Goal: Information Seeking & Learning: Learn about a topic

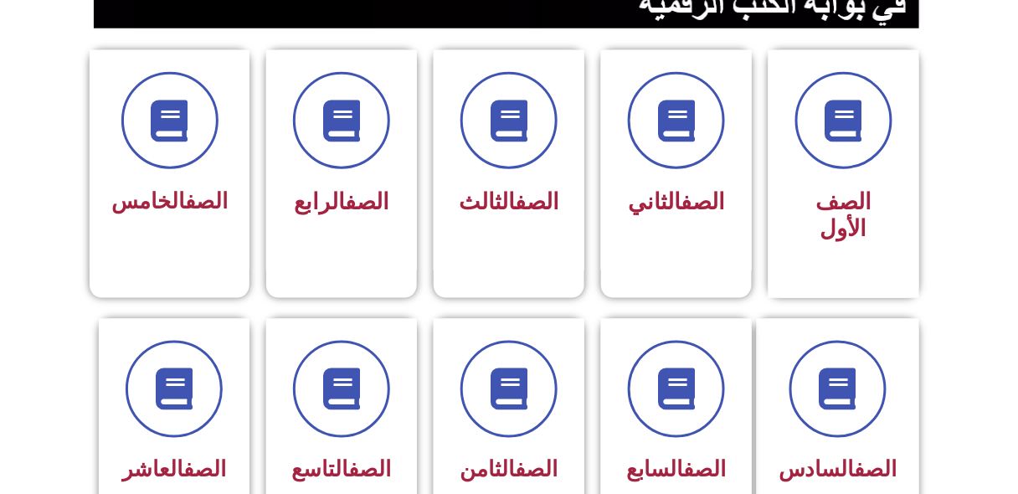
scroll to position [439, 0]
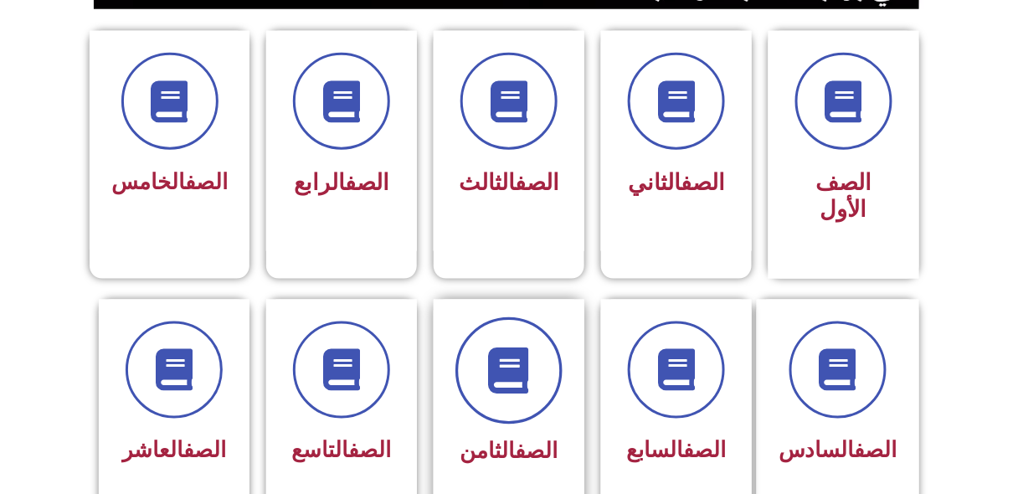
click at [519, 369] on span at bounding box center [509, 370] width 107 height 107
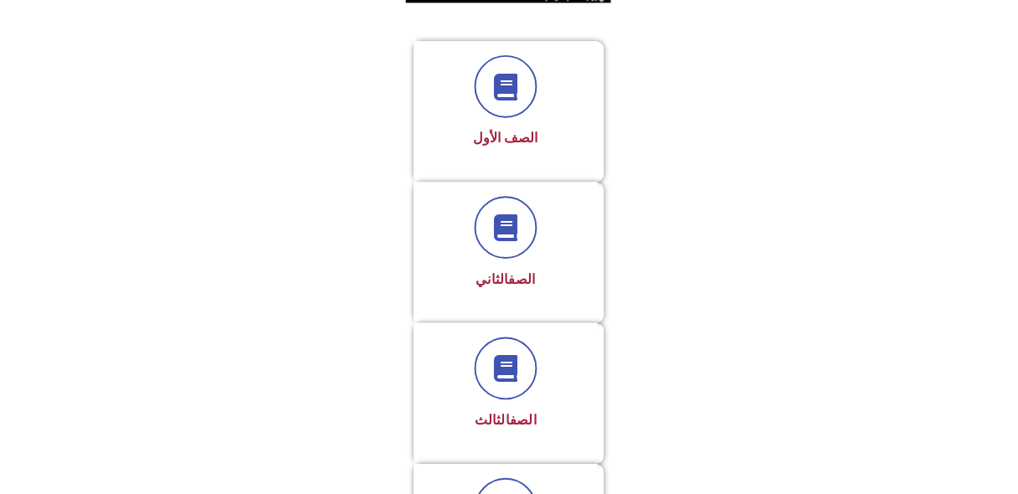
scroll to position [223, 0]
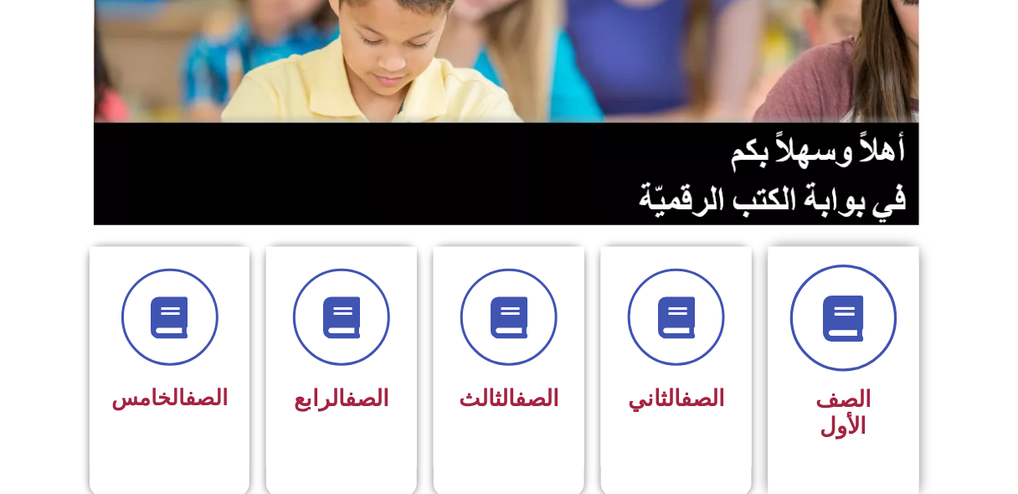
click at [857, 320] on icon at bounding box center [844, 319] width 46 height 46
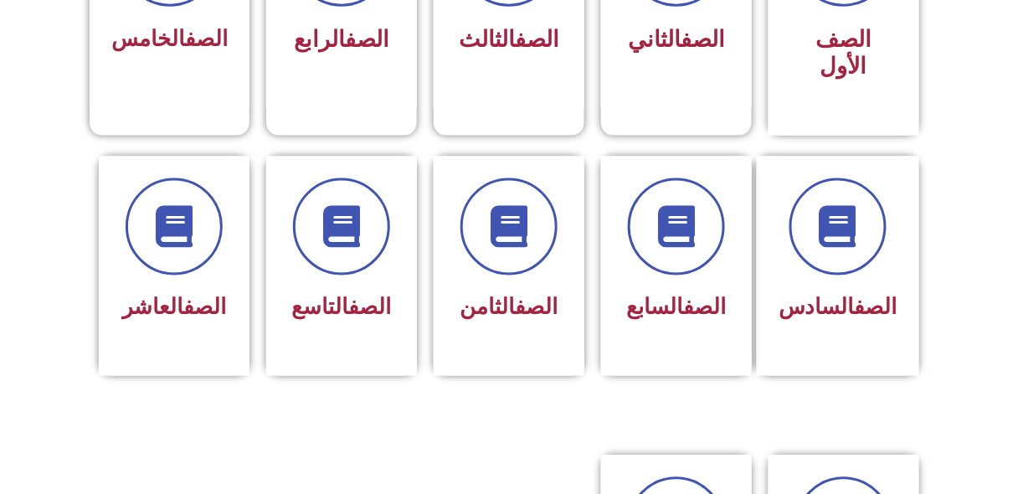
scroll to position [623, 0]
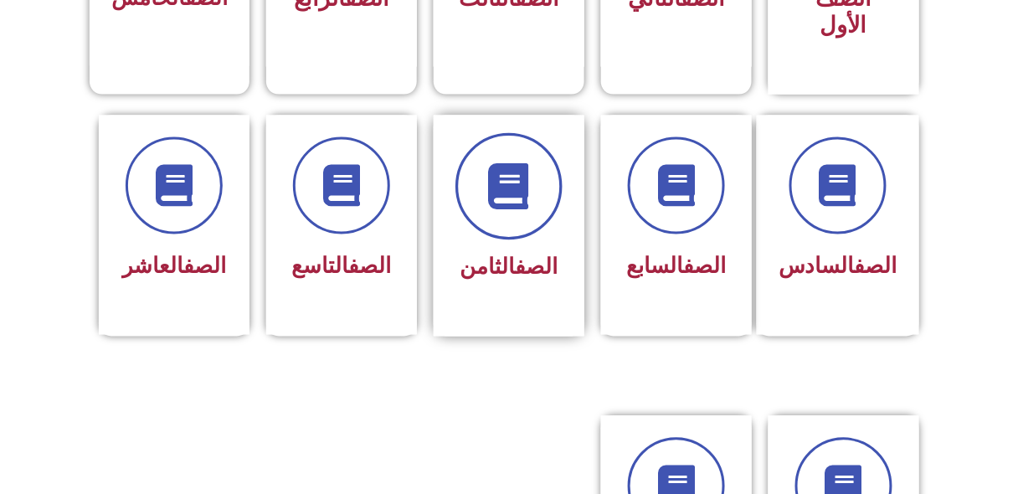
click at [526, 194] on span at bounding box center [509, 186] width 107 height 107
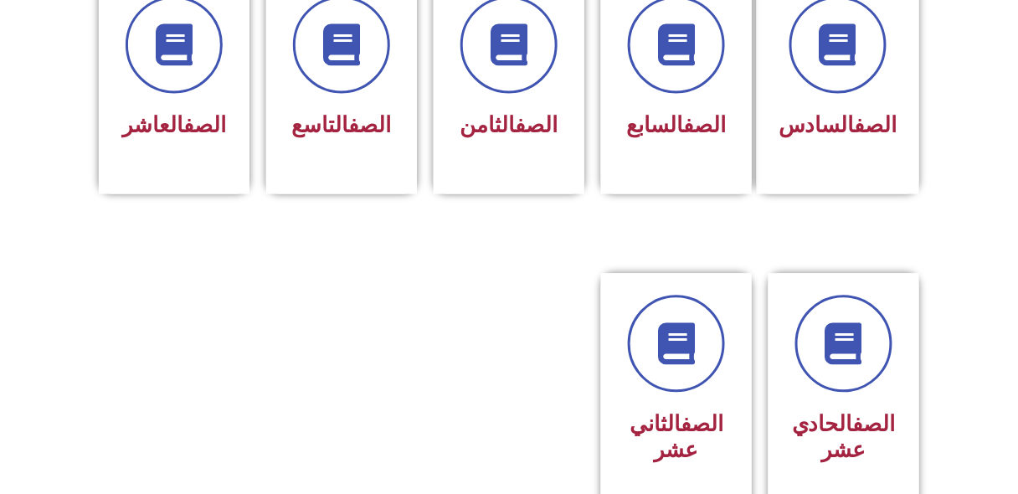
scroll to position [765, 0]
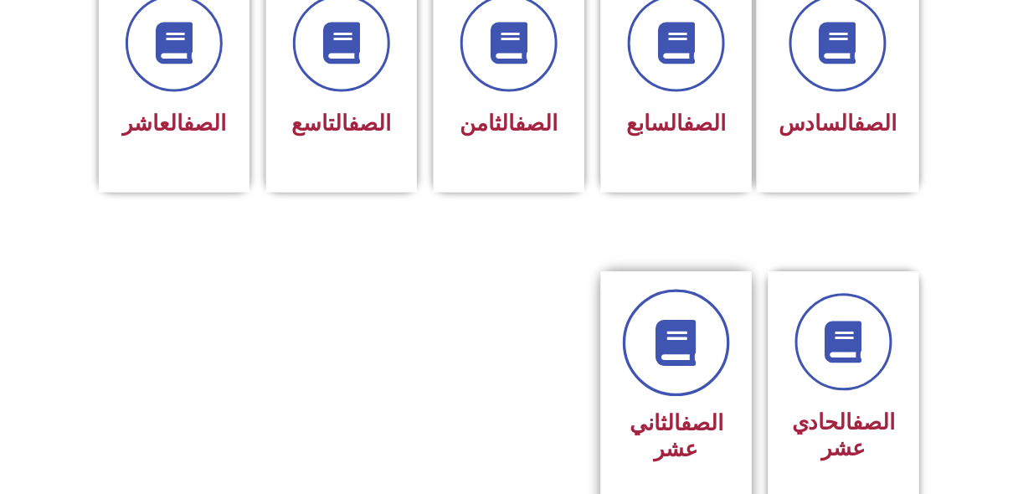
click at [663, 335] on link at bounding box center [676, 343] width 107 height 107
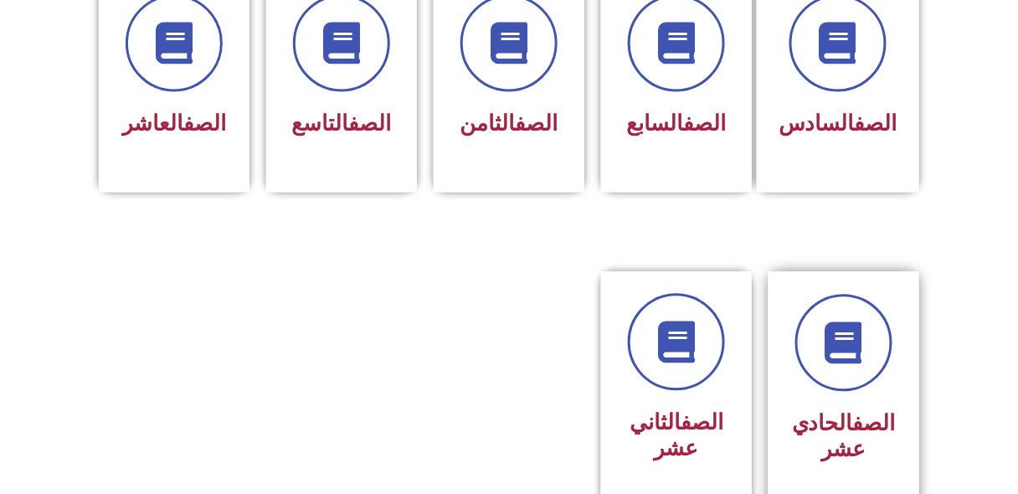
click at [858, 360] on div at bounding box center [844, 343] width 106 height 97
click at [368, 139] on div "الصف التاسع" at bounding box center [341, 83] width 151 height 221
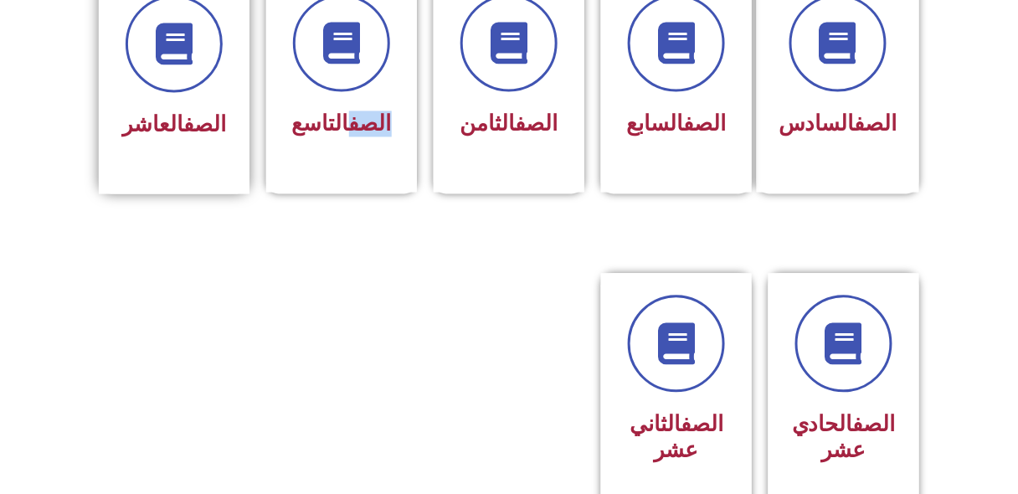
click at [188, 112] on link "الصف" at bounding box center [204, 124] width 43 height 25
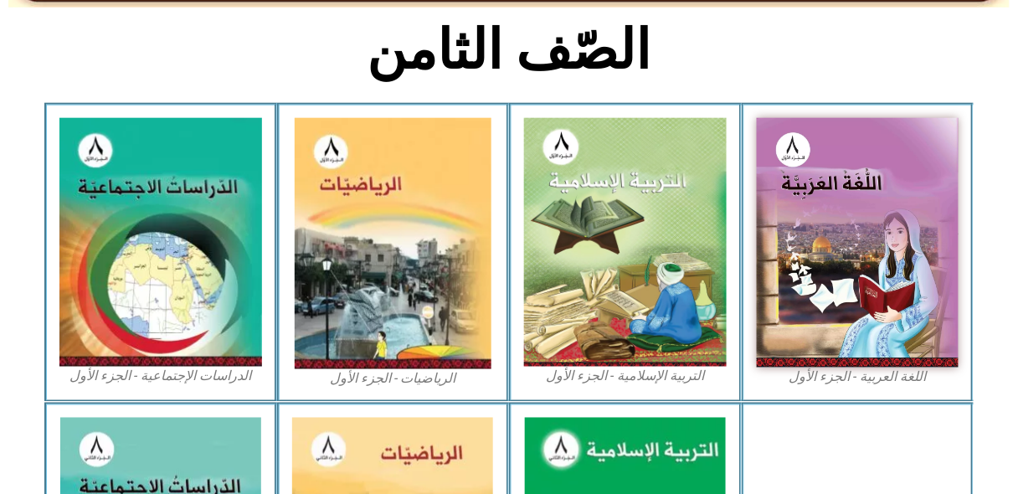
scroll to position [420, 0]
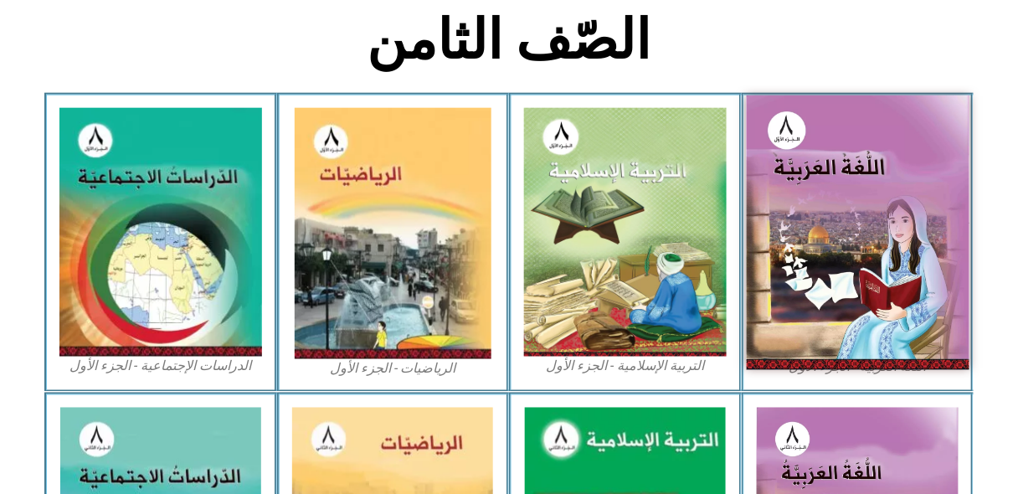
click at [847, 240] on img at bounding box center [857, 232] width 223 height 274
drag, startPoint x: 844, startPoint y: 229, endPoint x: 884, endPoint y: 235, distance: 40.6
click at [884, 235] on img at bounding box center [857, 232] width 223 height 274
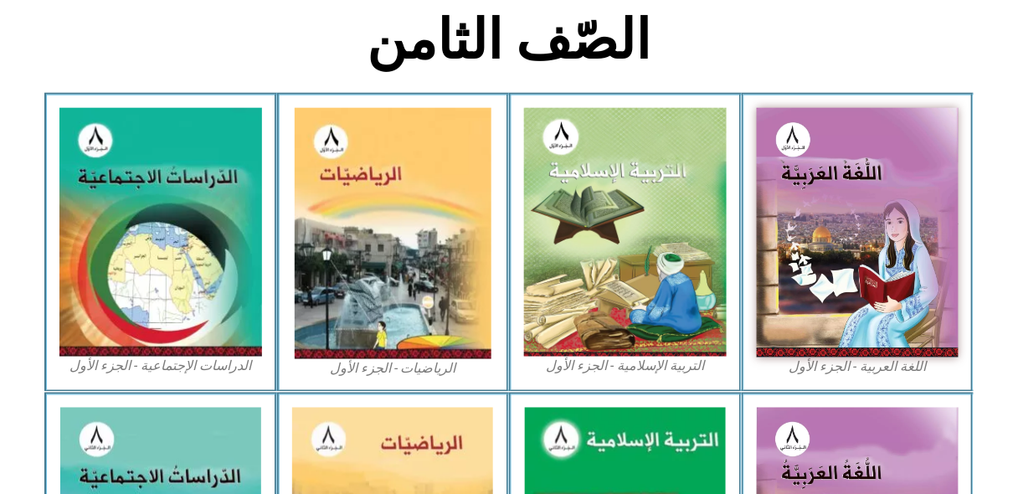
click at [865, 368] on figcaption "اللغة العربية - الجزء الأول​" at bounding box center [858, 367] width 203 height 18
click at [831, 363] on figcaption "اللغة العربية - الجزء الأول​" at bounding box center [858, 367] width 203 height 18
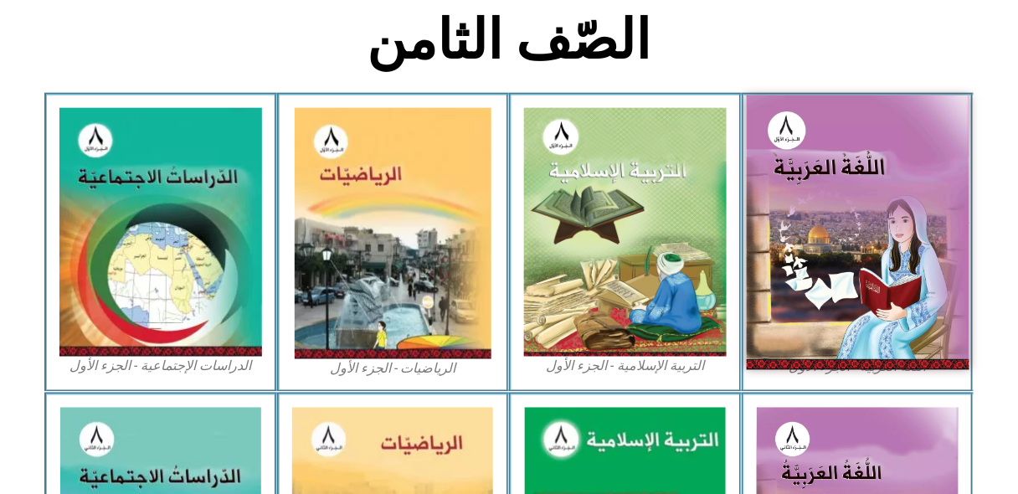
click at [838, 325] on img at bounding box center [857, 232] width 223 height 274
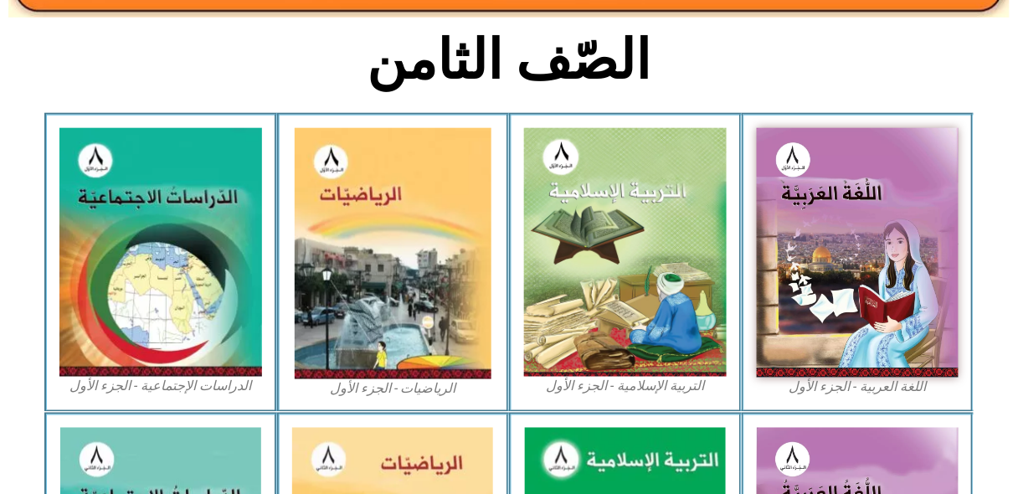
scroll to position [389, 0]
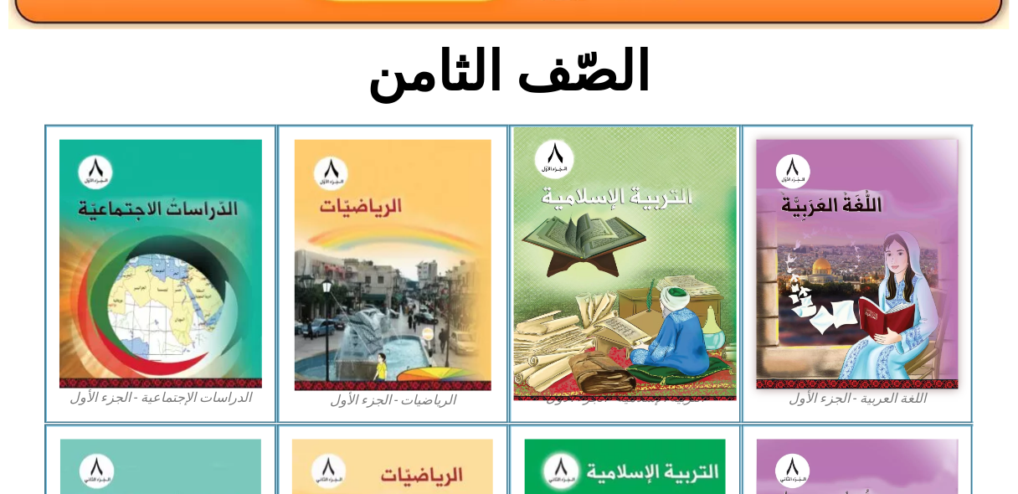
click at [584, 280] on img at bounding box center [625, 264] width 223 height 274
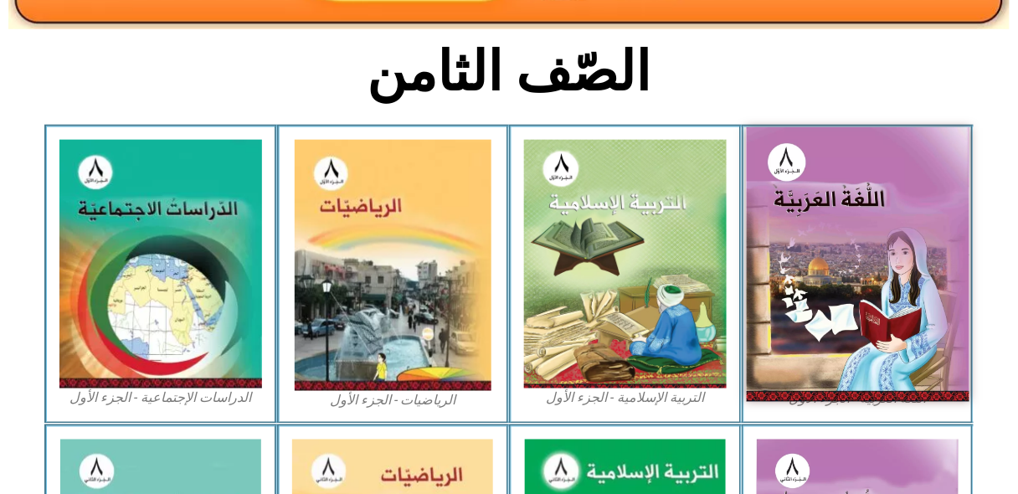
click at [925, 154] on img at bounding box center [857, 264] width 223 height 274
click at [908, 198] on img at bounding box center [857, 264] width 223 height 274
click at [876, 237] on img at bounding box center [857, 264] width 223 height 274
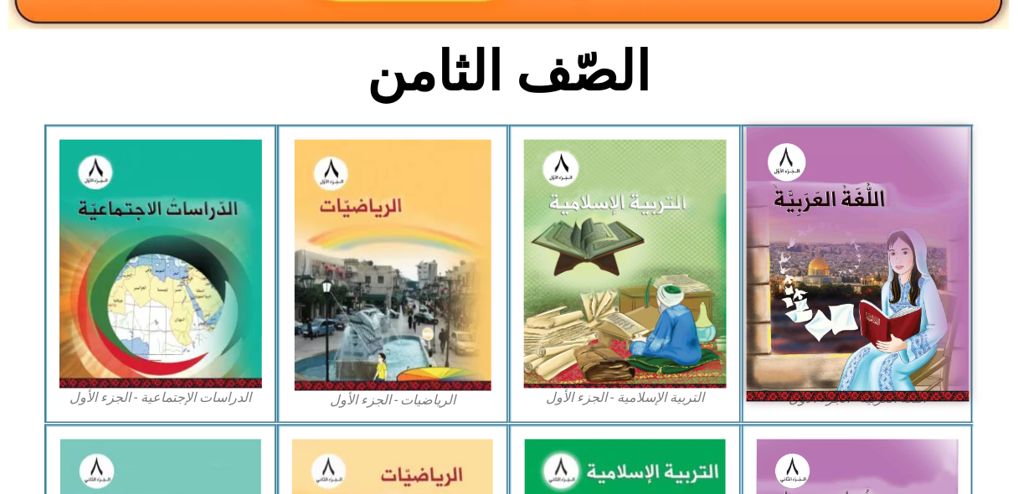
click at [876, 237] on img at bounding box center [857, 264] width 223 height 274
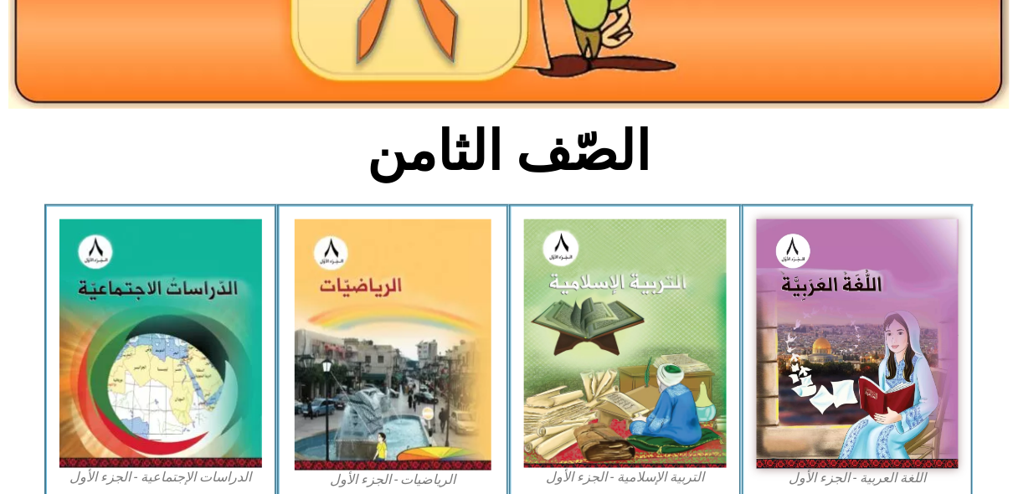
scroll to position [302, 0]
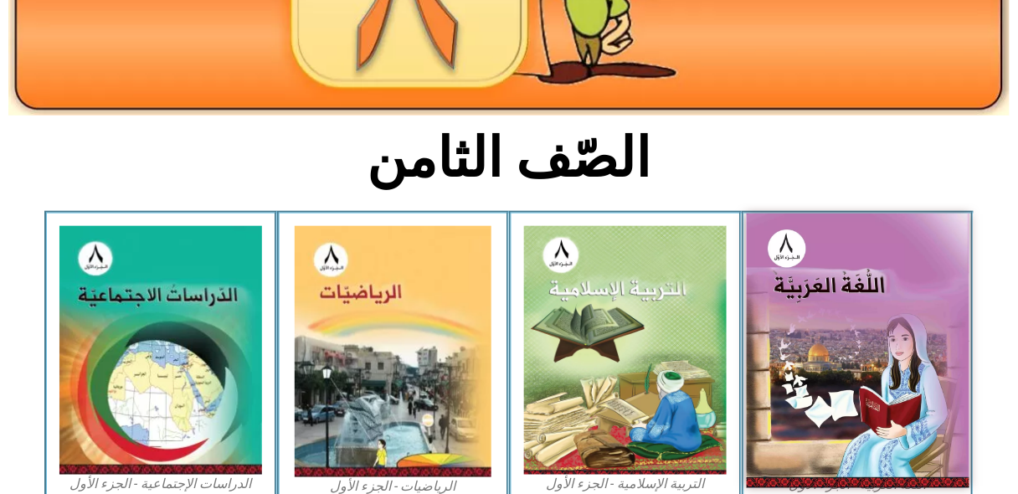
click at [833, 288] on img at bounding box center [857, 351] width 223 height 274
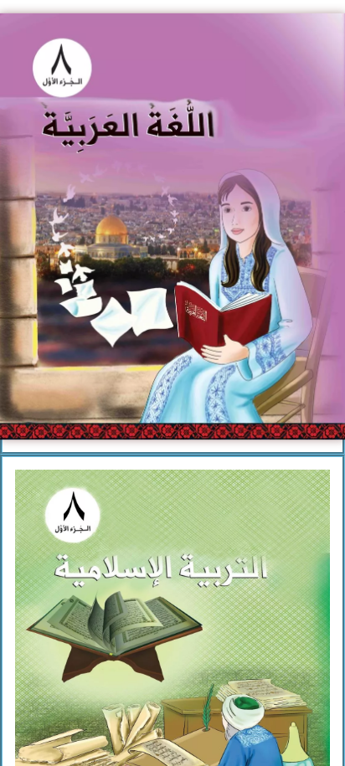
scroll to position [263, 0]
click at [189, 415] on img at bounding box center [172, 226] width 347 height 427
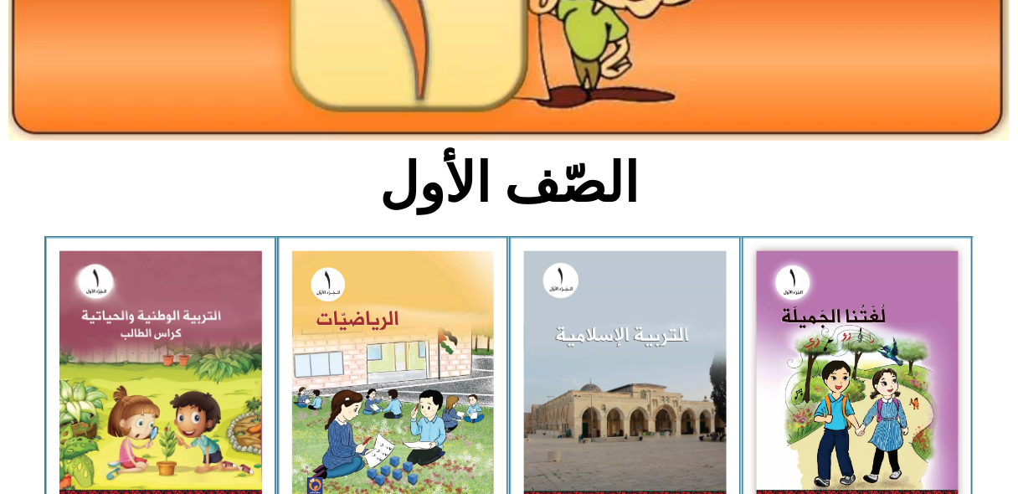
scroll to position [284, 0]
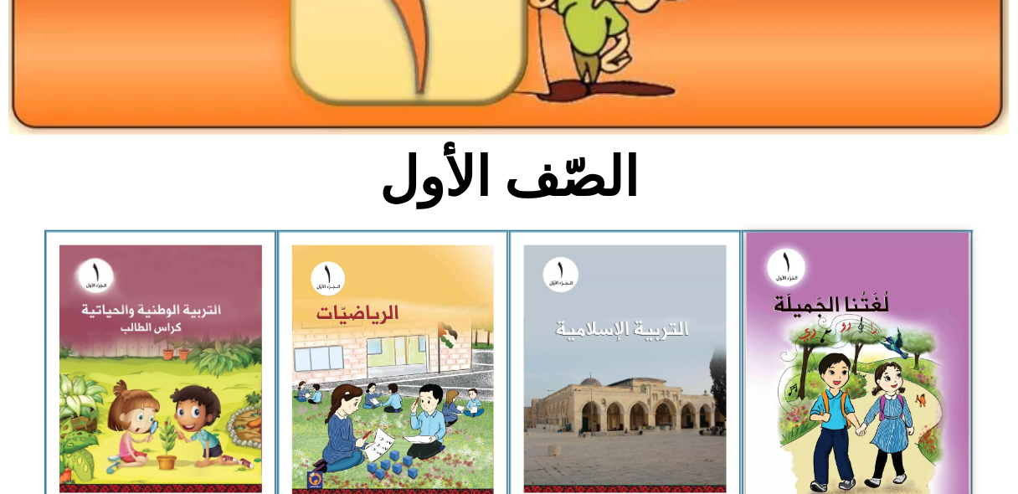
click at [853, 352] on img at bounding box center [857, 370] width 223 height 275
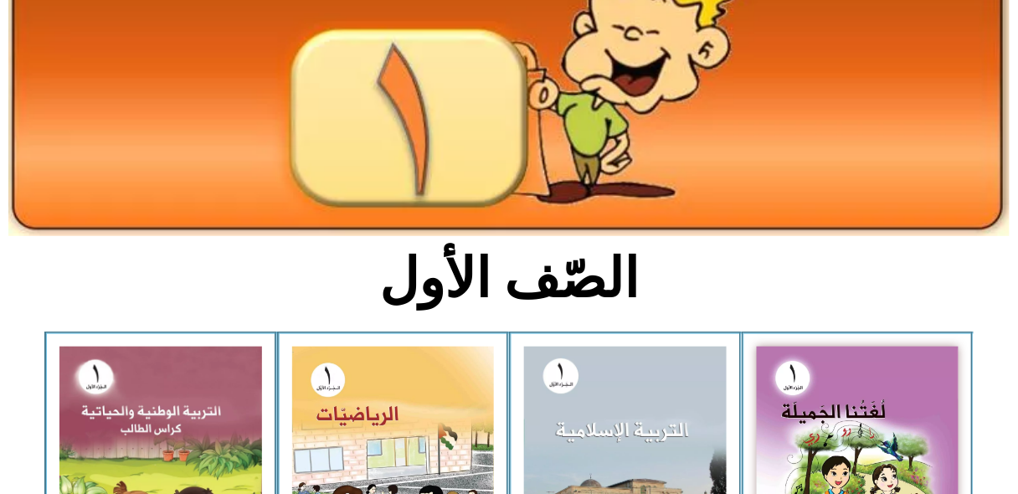
scroll to position [178, 0]
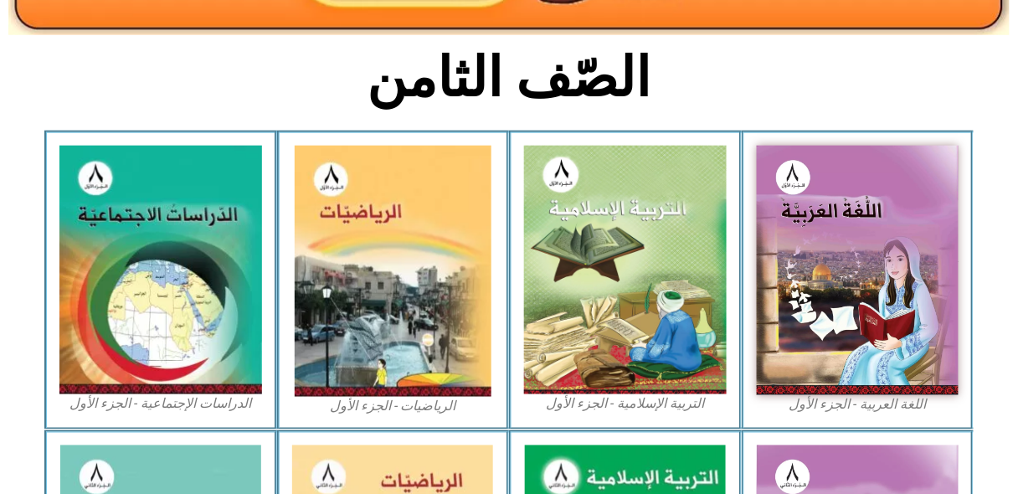
scroll to position [399, 0]
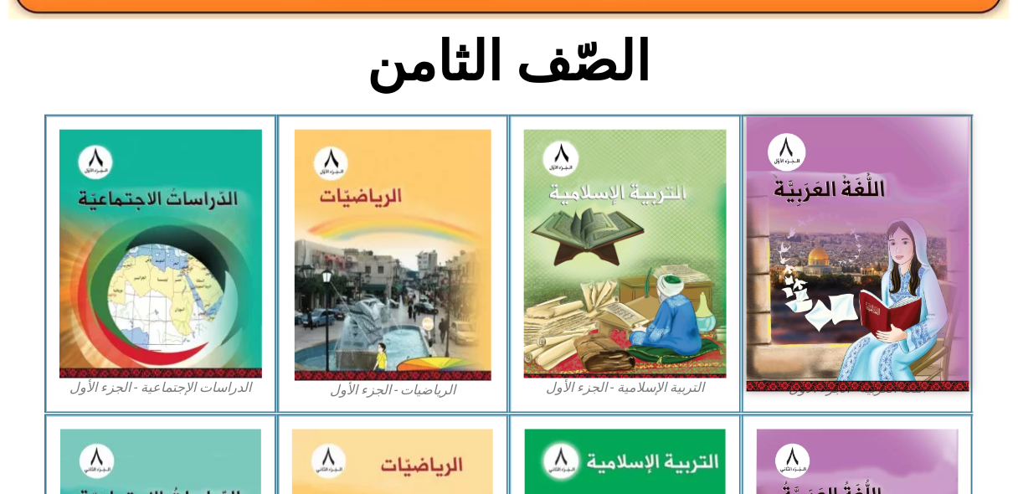
click at [891, 259] on img at bounding box center [857, 254] width 223 height 274
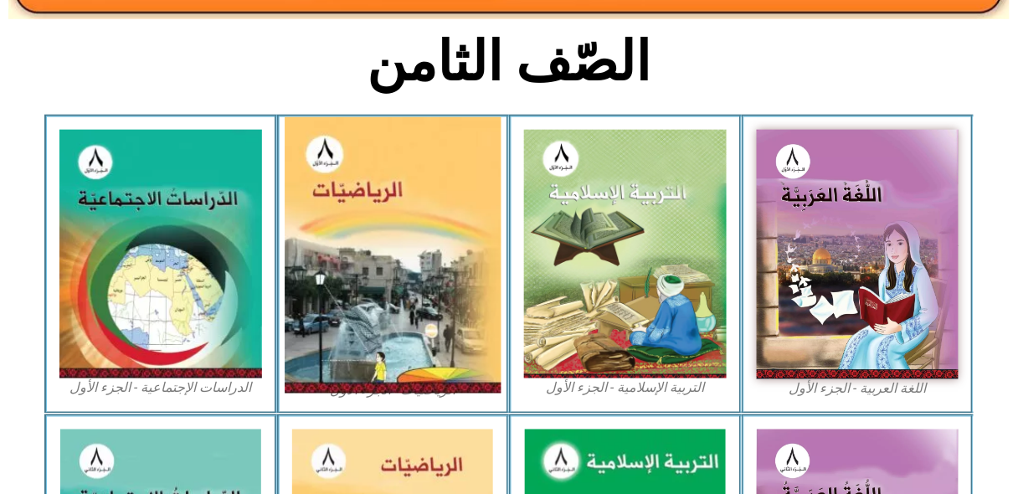
click at [399, 310] on img at bounding box center [393, 255] width 217 height 276
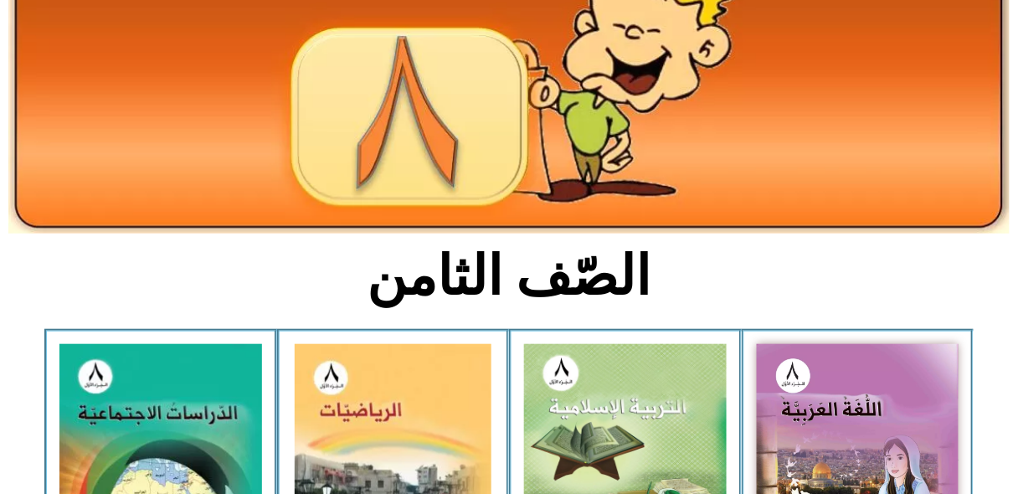
scroll to position [183, 0]
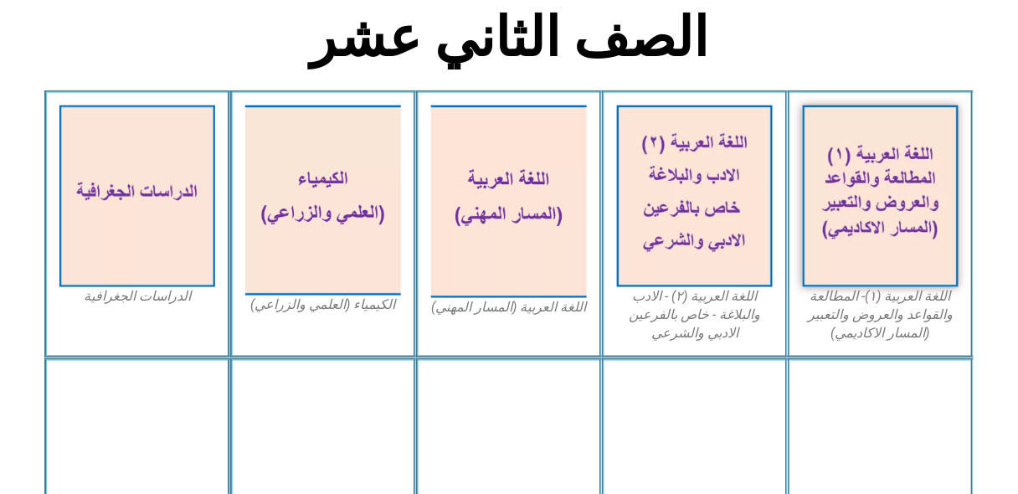
scroll to position [421, 0]
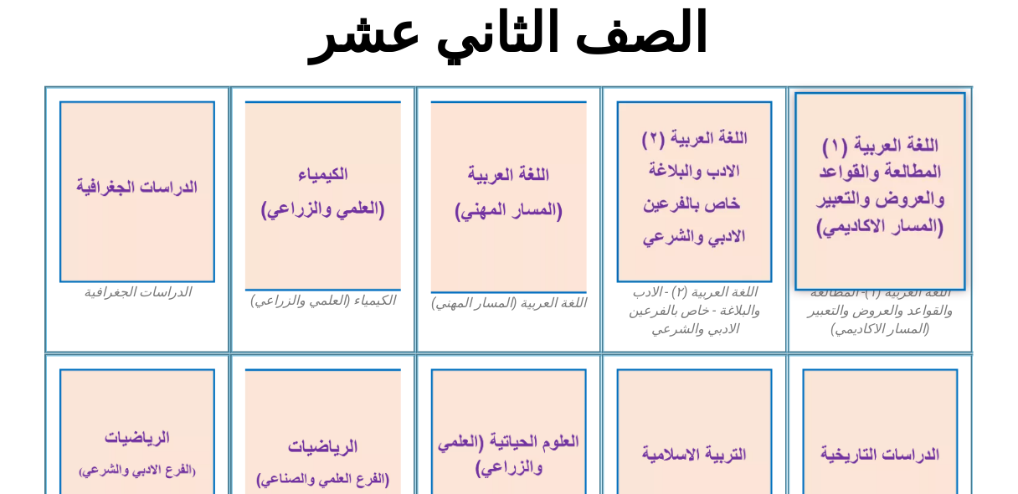
click at [911, 285] on img at bounding box center [881, 192] width 172 height 199
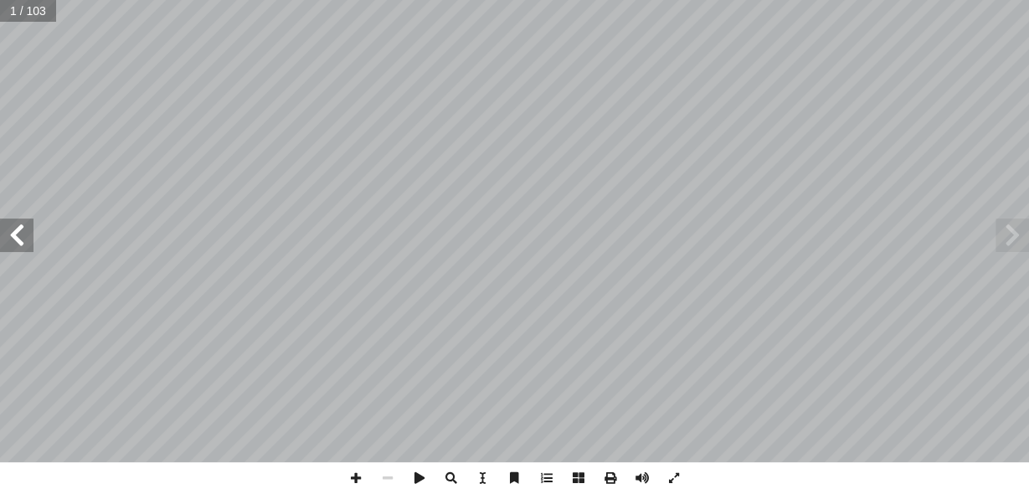
click at [22, 241] on span at bounding box center [16, 235] width 33 height 33
click at [456, 476] on span at bounding box center [451, 478] width 32 height 32
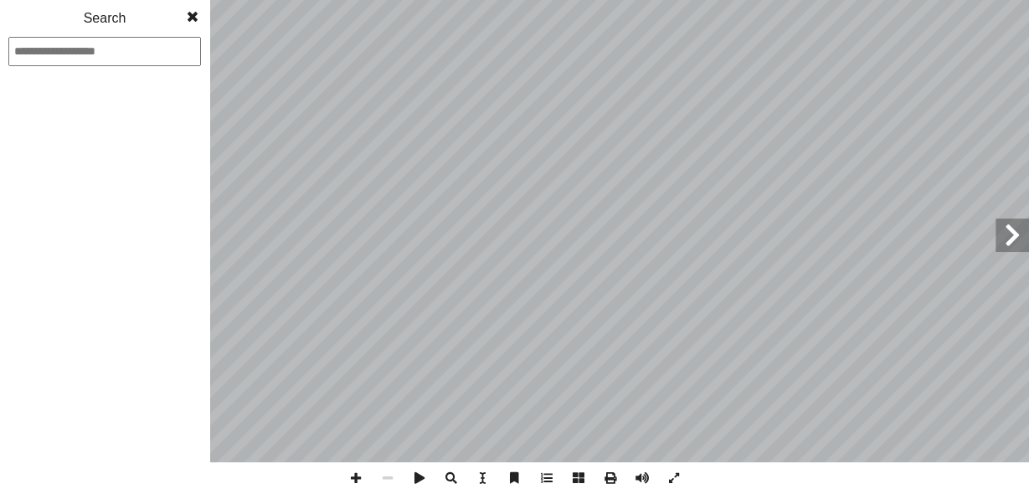
click at [456, 476] on span at bounding box center [451, 478] width 32 height 32
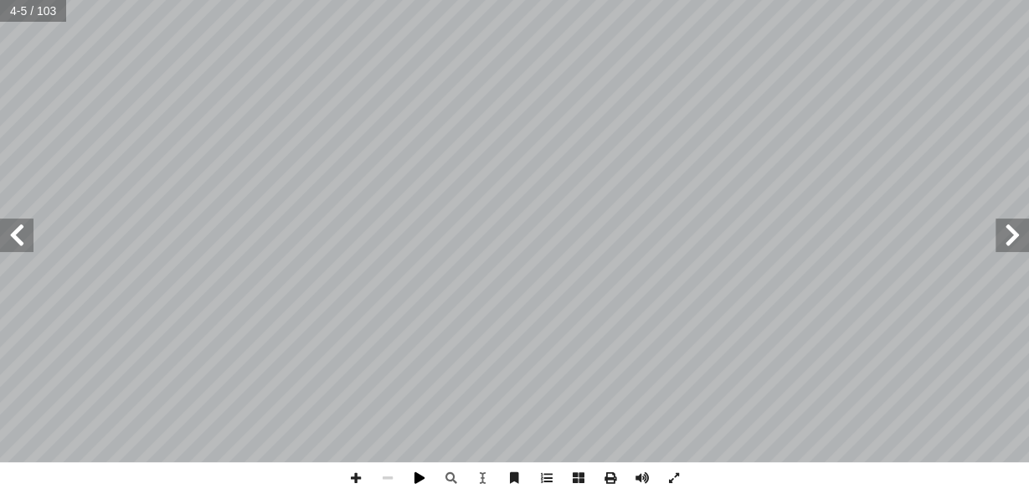
click at [414, 480] on span at bounding box center [420, 478] width 32 height 32
click at [420, 476] on span at bounding box center [420, 478] width 32 height 32
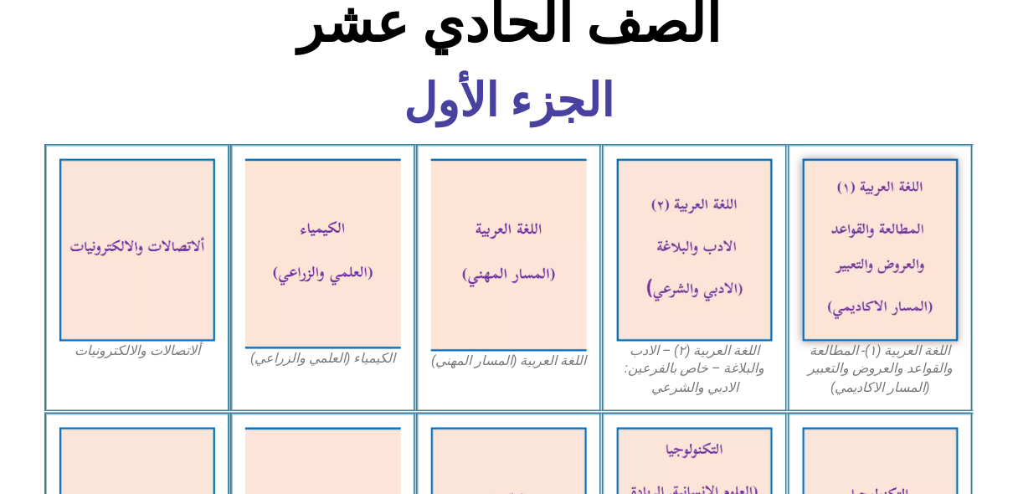
scroll to position [500, 0]
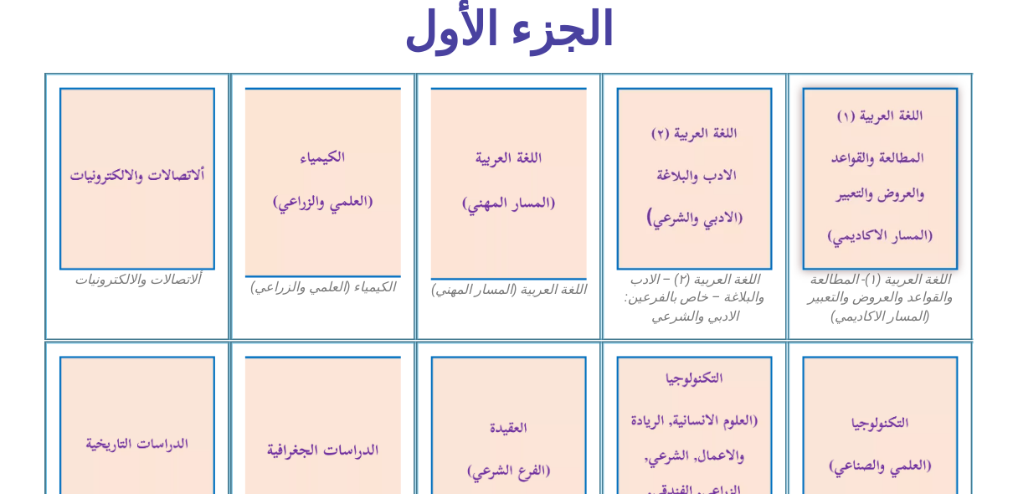
click at [857, 287] on figcaption "اللغة العربية (١)- المطالعة والقواعد والعروض والتعبير (المسار الاكاديمي)" at bounding box center [881, 298] width 156 height 56
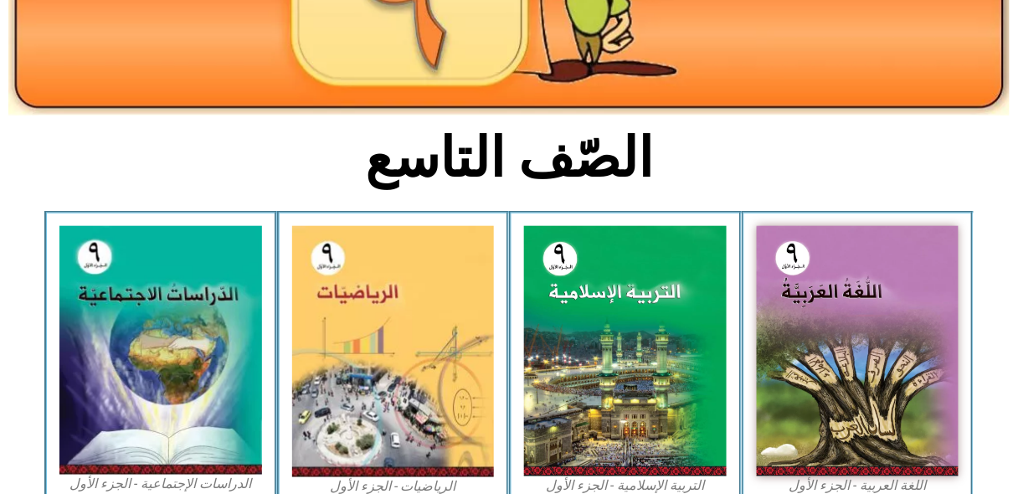
scroll to position [339, 0]
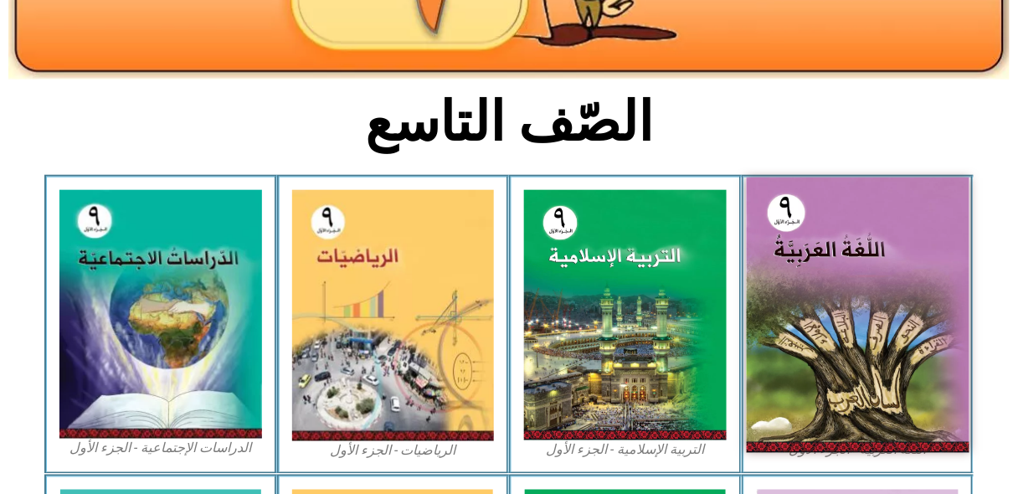
click at [850, 329] on img at bounding box center [857, 315] width 223 height 275
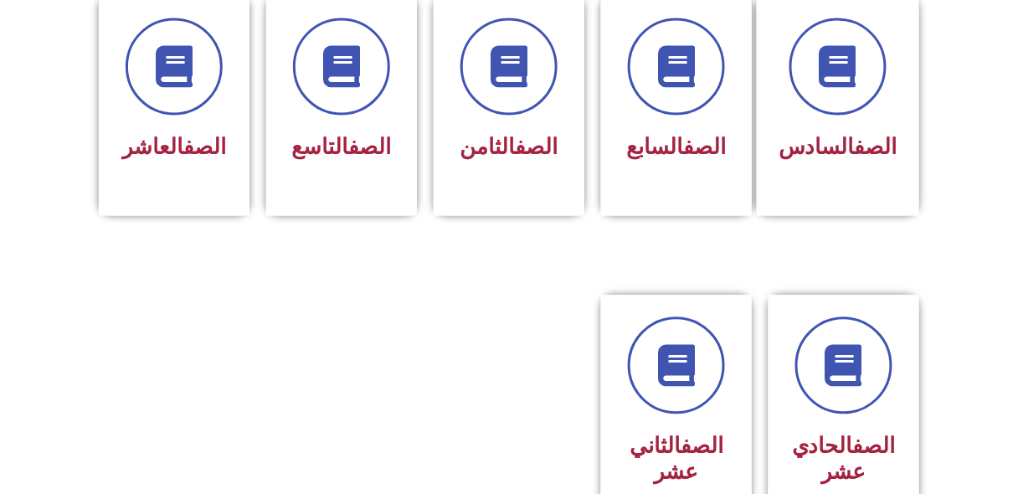
scroll to position [738, 0]
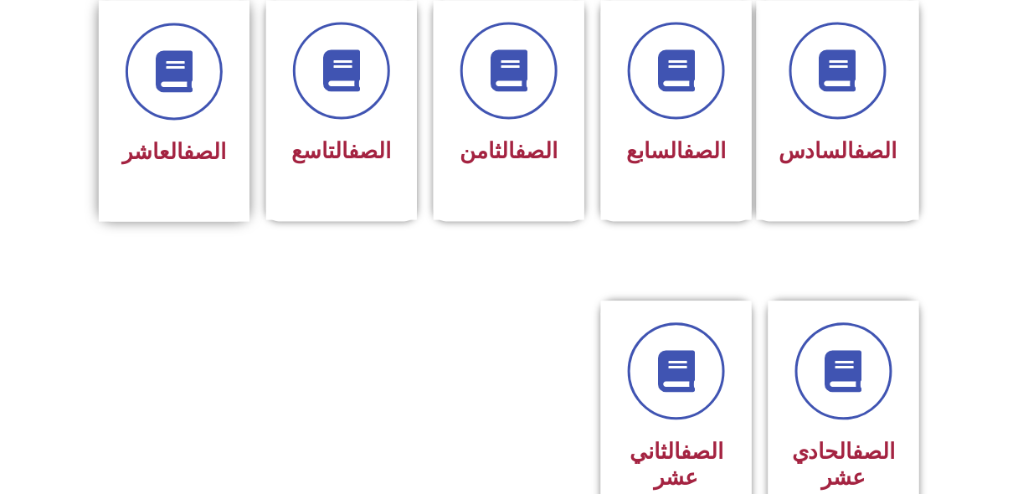
click at [191, 140] on link "الصف" at bounding box center [204, 152] width 43 height 25
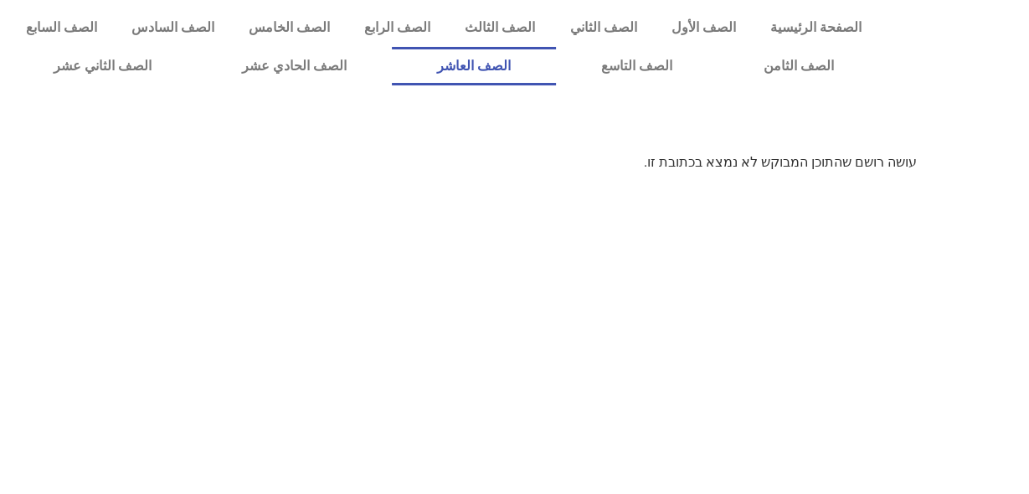
click at [556, 67] on link "الصف العاشر" at bounding box center [474, 66] width 164 height 39
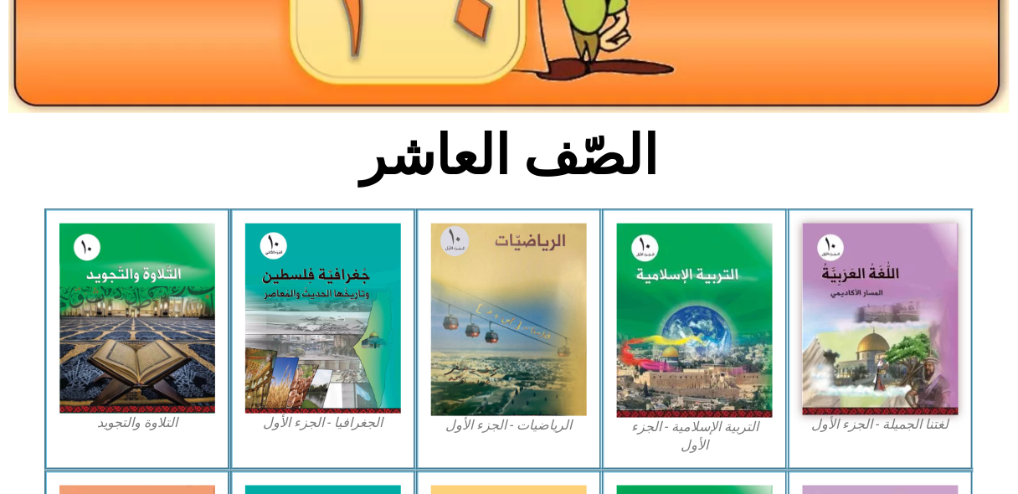
scroll to position [322, 0]
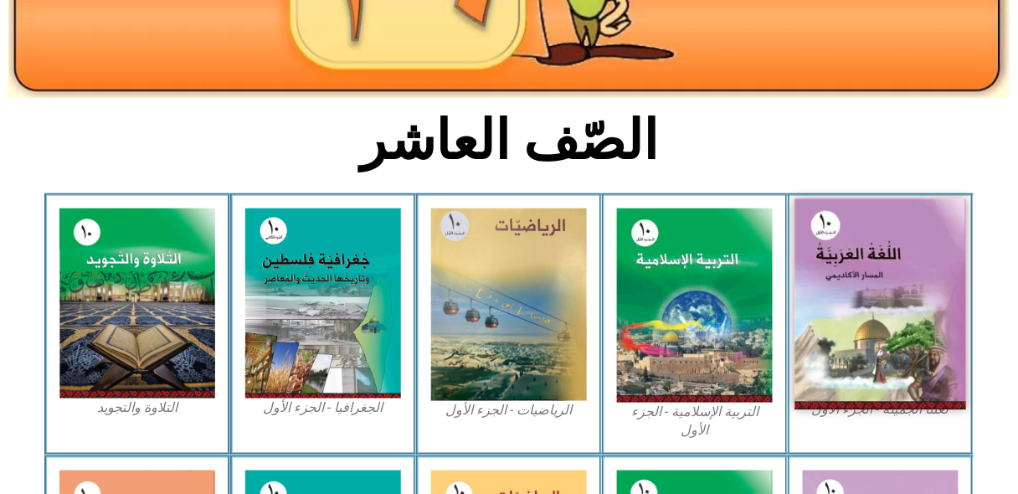
click at [836, 331] on img at bounding box center [881, 304] width 172 height 211
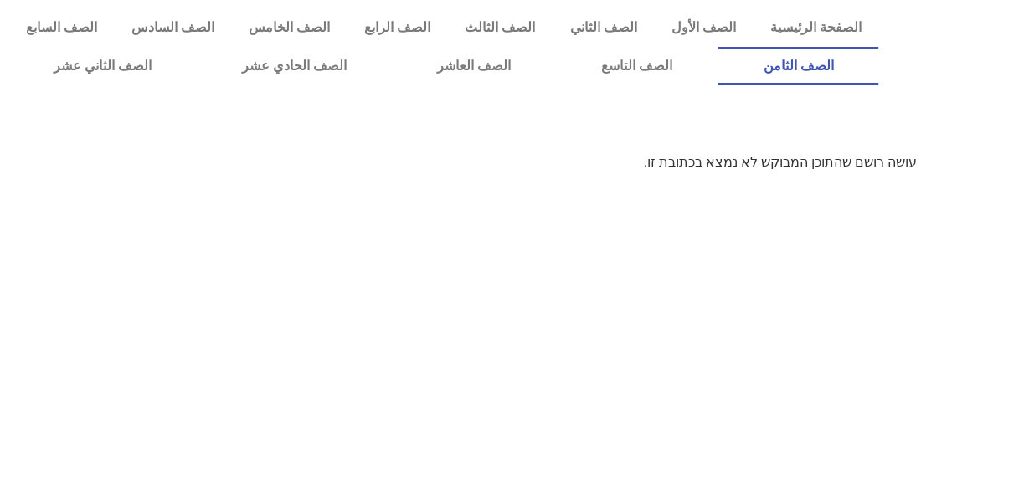
click at [718, 47] on link "الصف الثامن" at bounding box center [798, 66] width 161 height 39
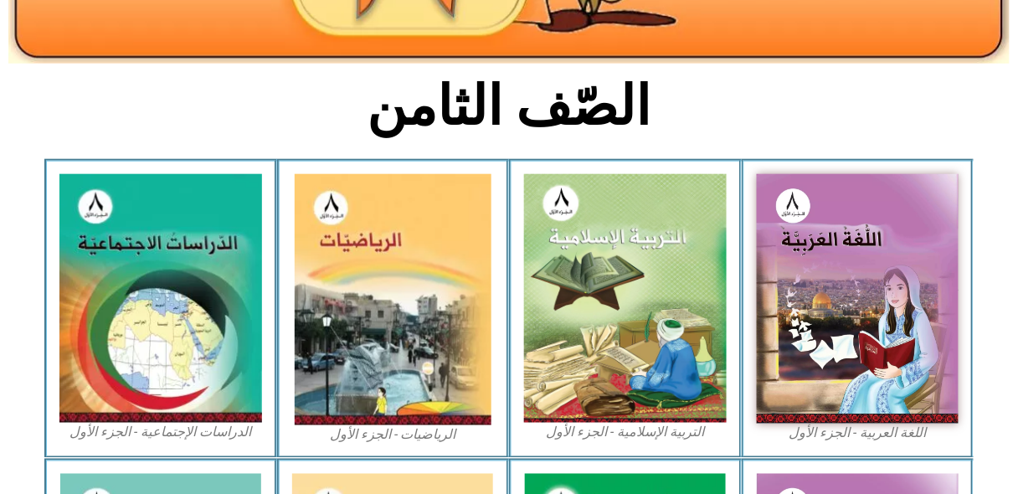
scroll to position [361, 0]
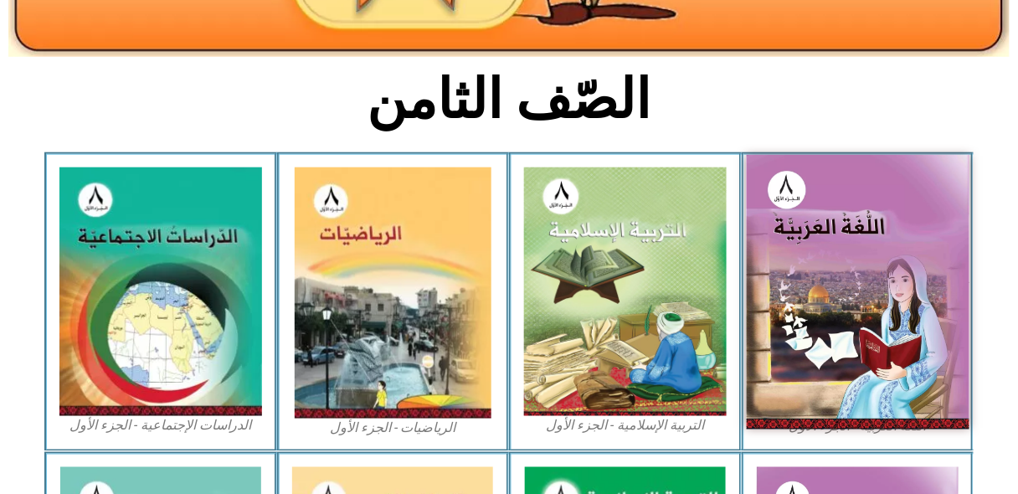
click at [887, 238] on img at bounding box center [857, 292] width 223 height 274
click at [854, 253] on img at bounding box center [857, 292] width 223 height 274
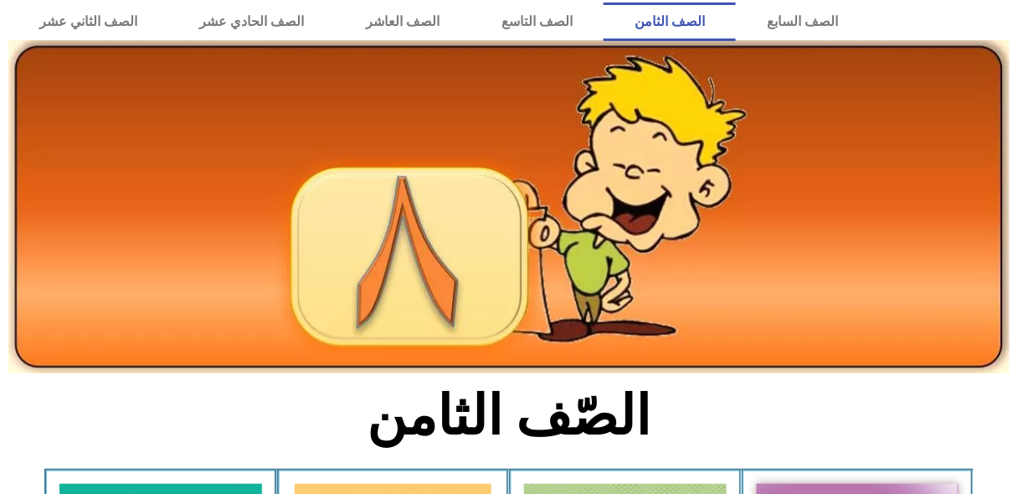
scroll to position [43, 0]
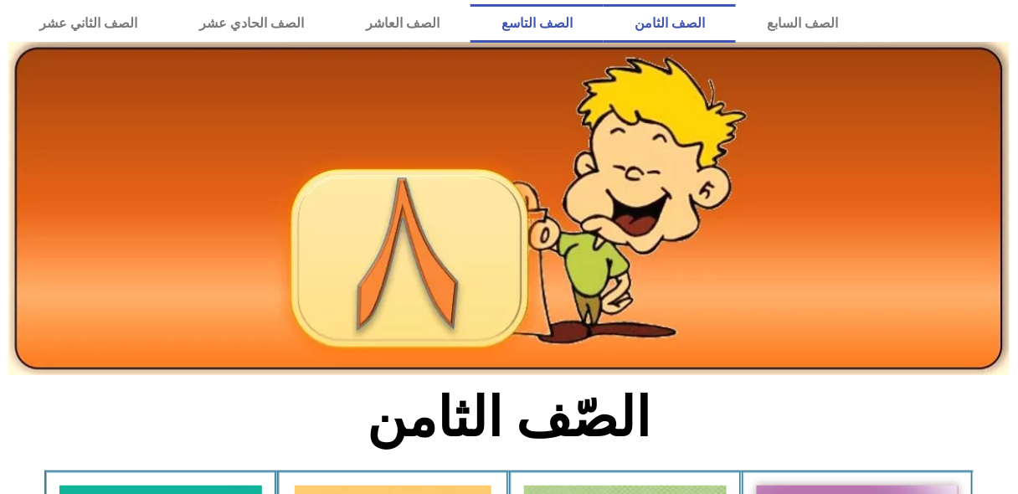
click at [604, 17] on link "الصف التاسع" at bounding box center [537, 23] width 133 height 39
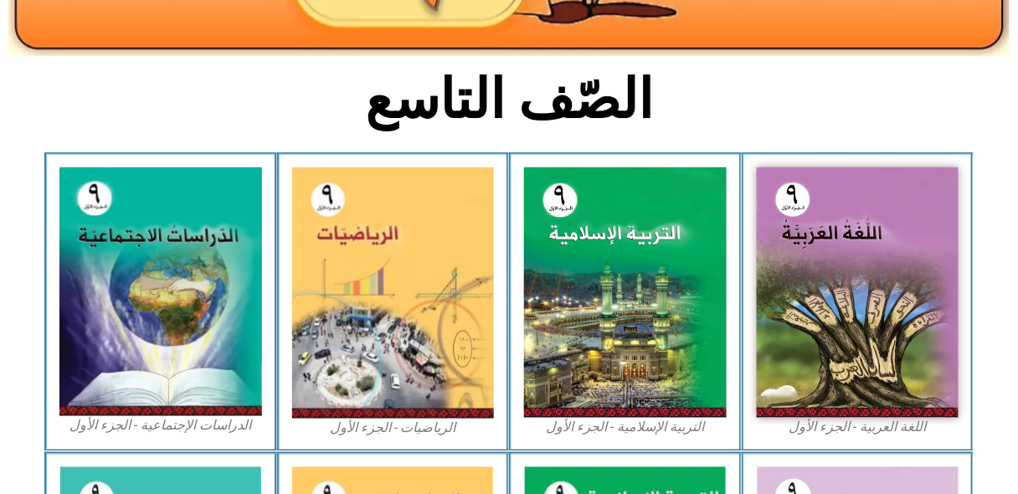
scroll to position [379, 0]
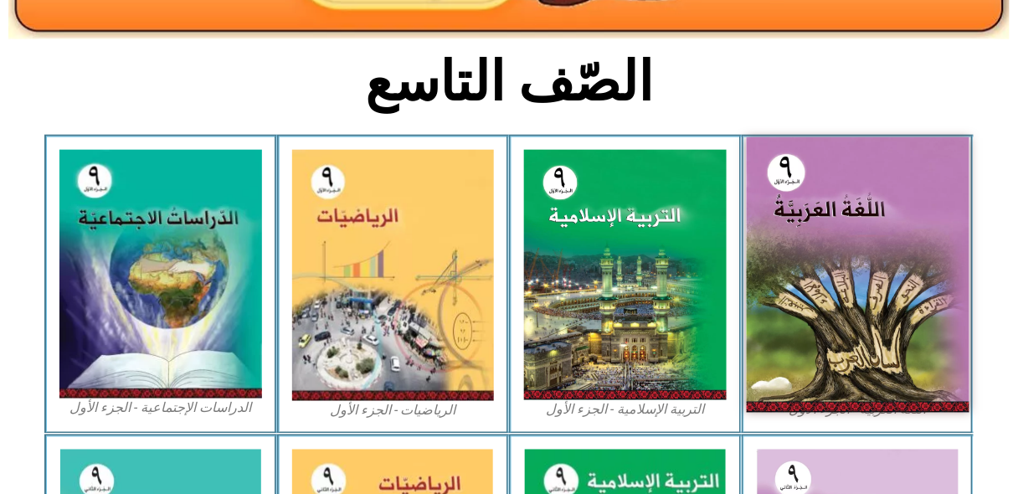
click at [874, 210] on img at bounding box center [857, 274] width 223 height 275
